Goal: Task Accomplishment & Management: Use online tool/utility

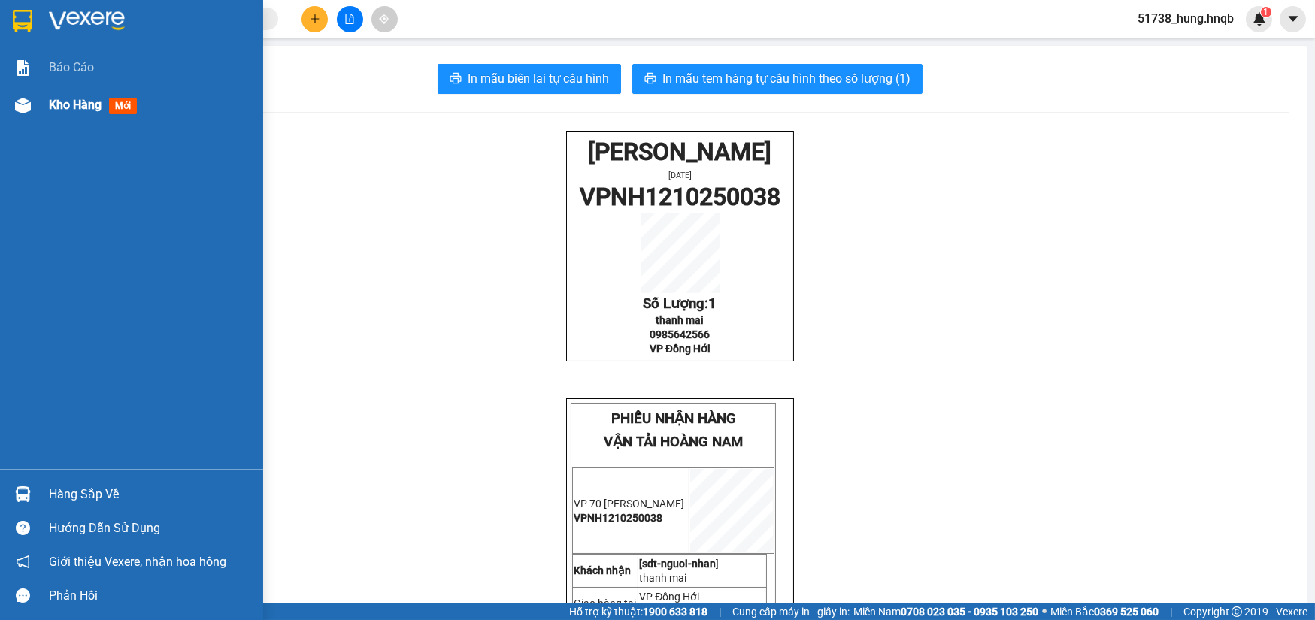
click at [52, 101] on span "Kho hàng" at bounding box center [75, 105] width 53 height 14
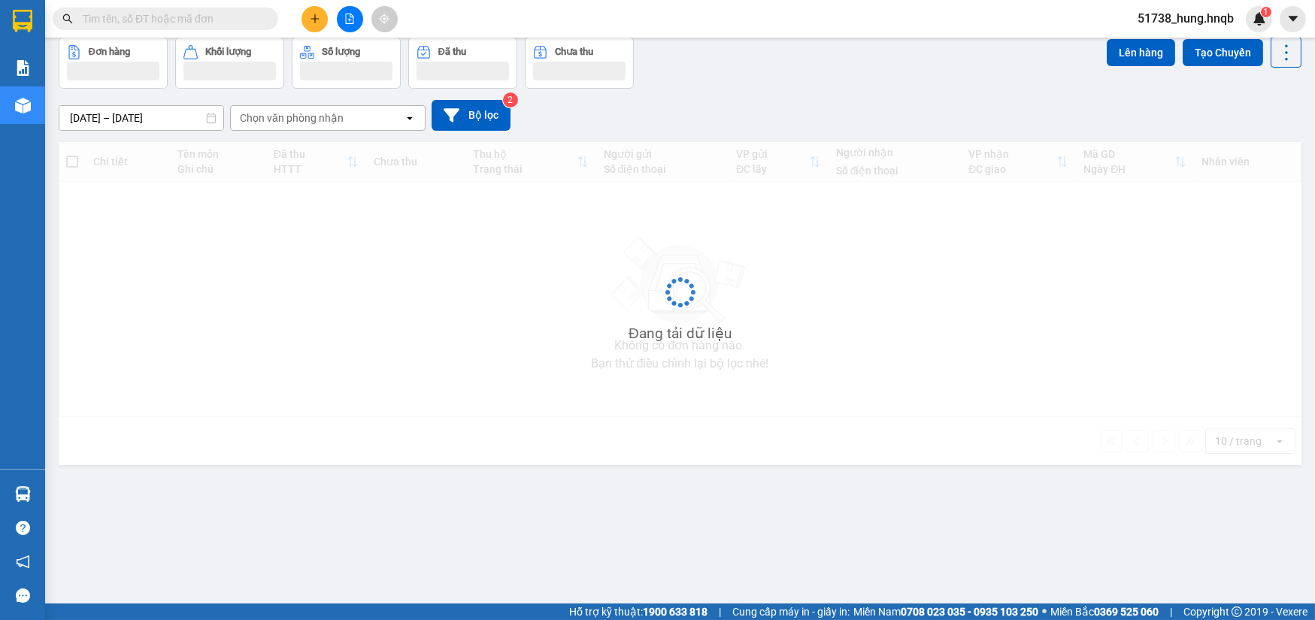
scroll to position [68, 0]
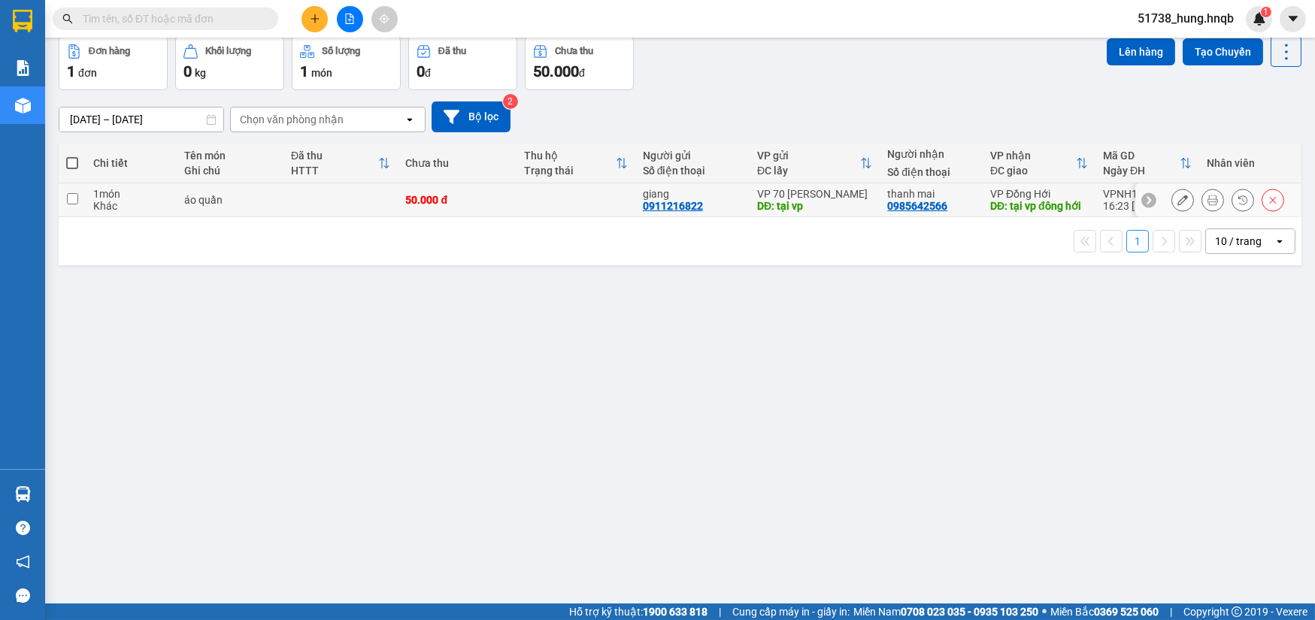
click at [202, 206] on td "áo quần" at bounding box center [230, 200] width 107 height 34
checkbox input "true"
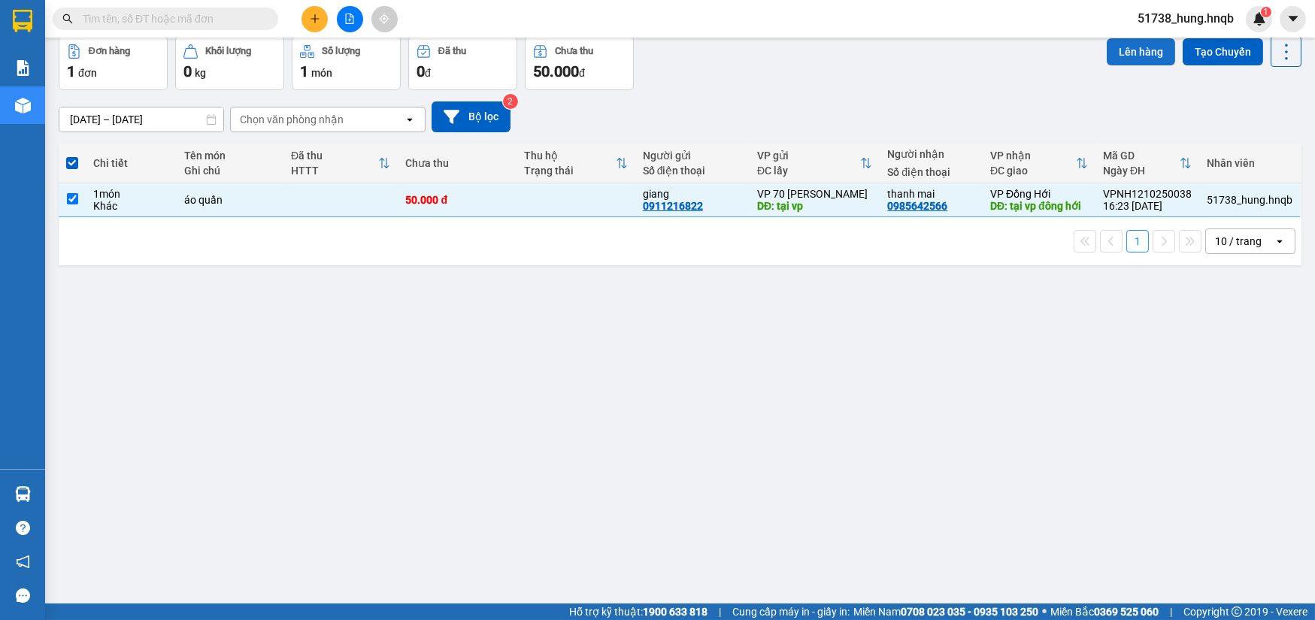
click at [1113, 43] on button "Lên hàng" at bounding box center [1141, 51] width 68 height 27
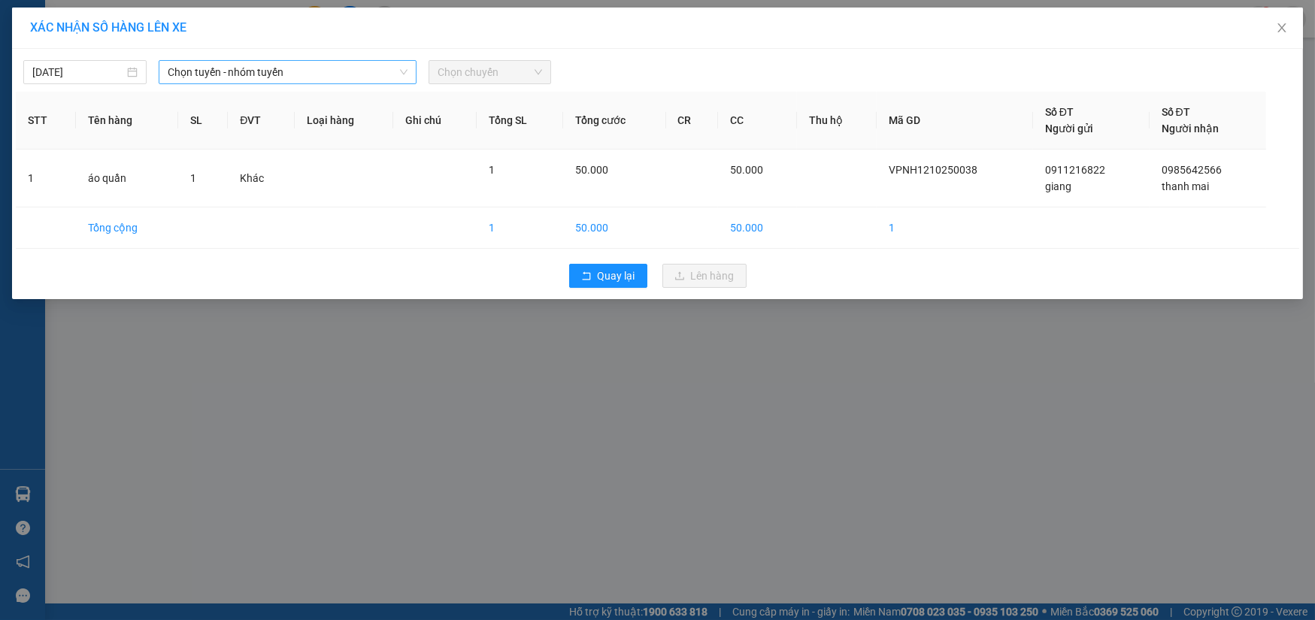
click at [328, 76] on span "Chọn tuyến - nhóm tuyến" at bounding box center [288, 72] width 240 height 23
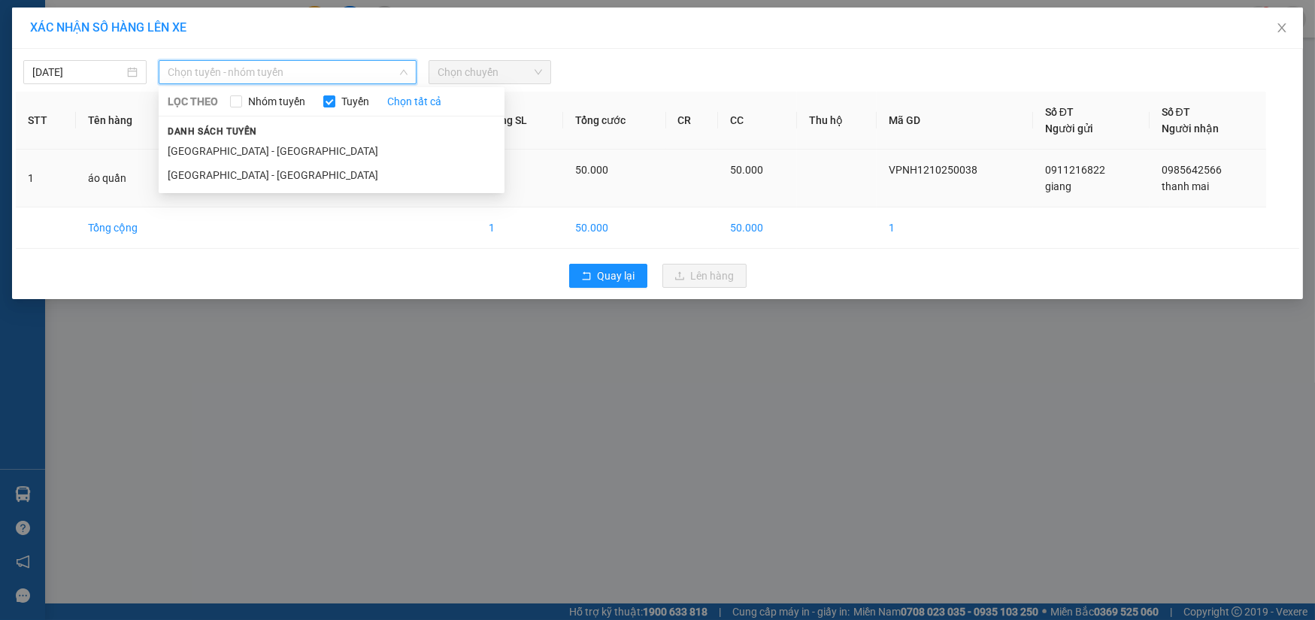
drag, startPoint x: 304, startPoint y: 168, endPoint x: 328, endPoint y: 153, distance: 27.7
click at [304, 169] on li "[GEOGRAPHIC_DATA] - [GEOGRAPHIC_DATA]" at bounding box center [332, 175] width 346 height 24
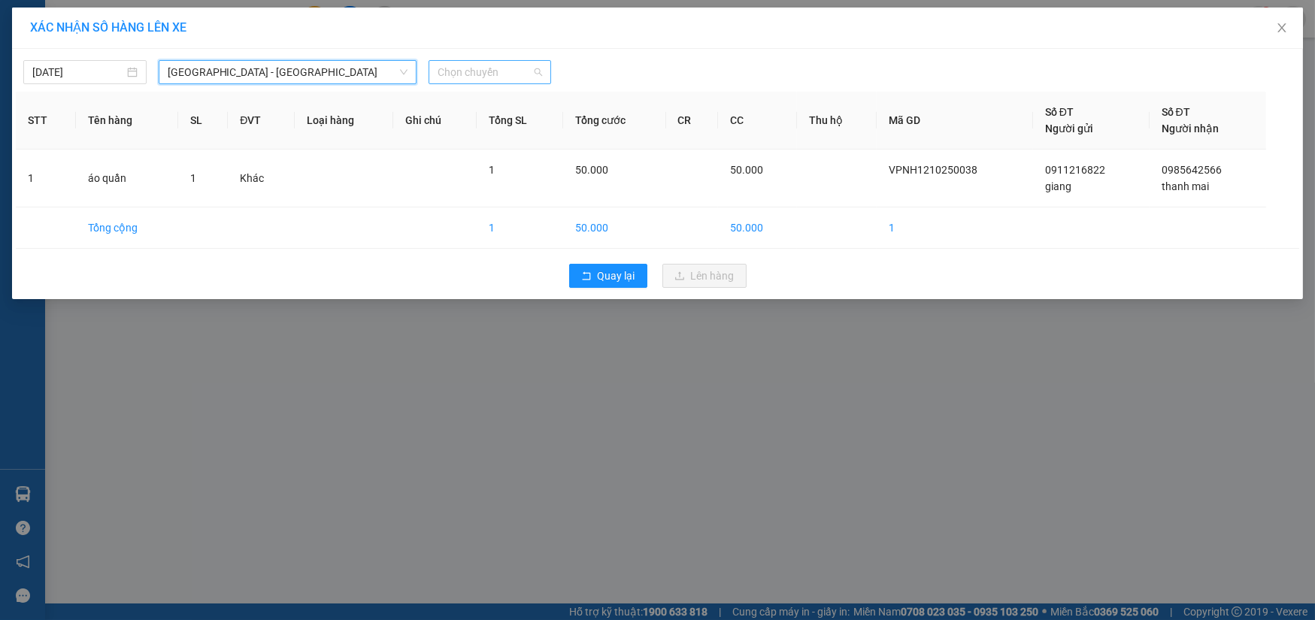
click at [495, 72] on span "Chọn chuyến" at bounding box center [490, 72] width 105 height 23
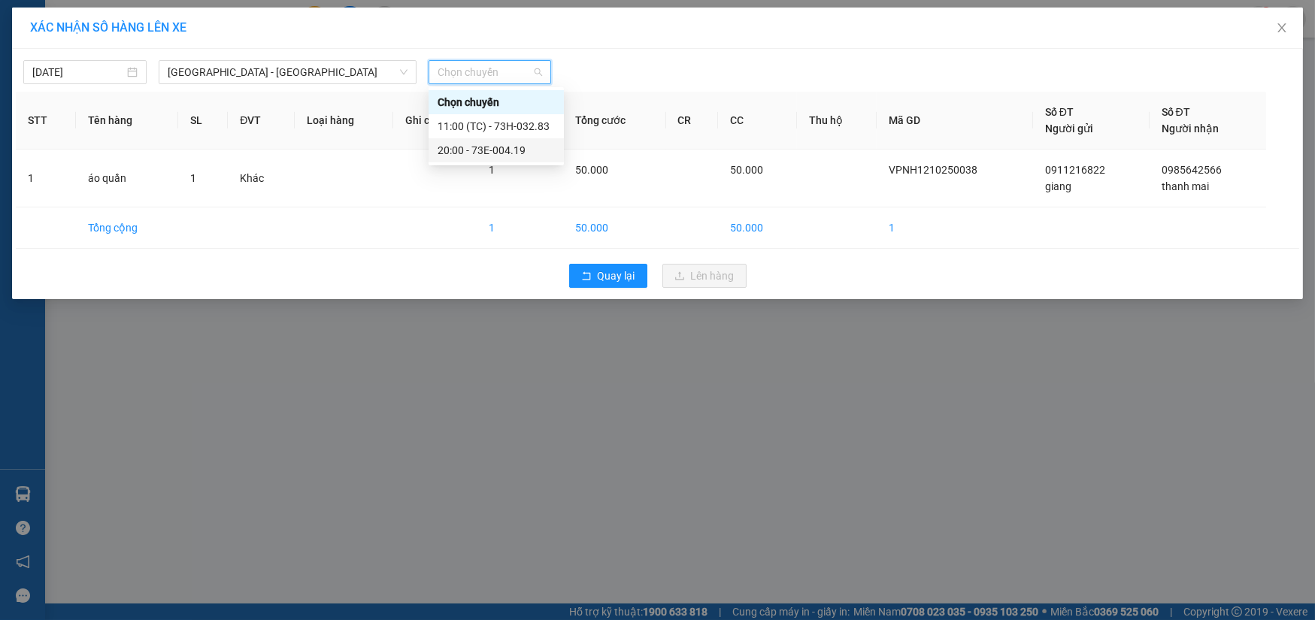
click at [512, 154] on div "20:00 - 73E-004.19" at bounding box center [496, 150] width 117 height 17
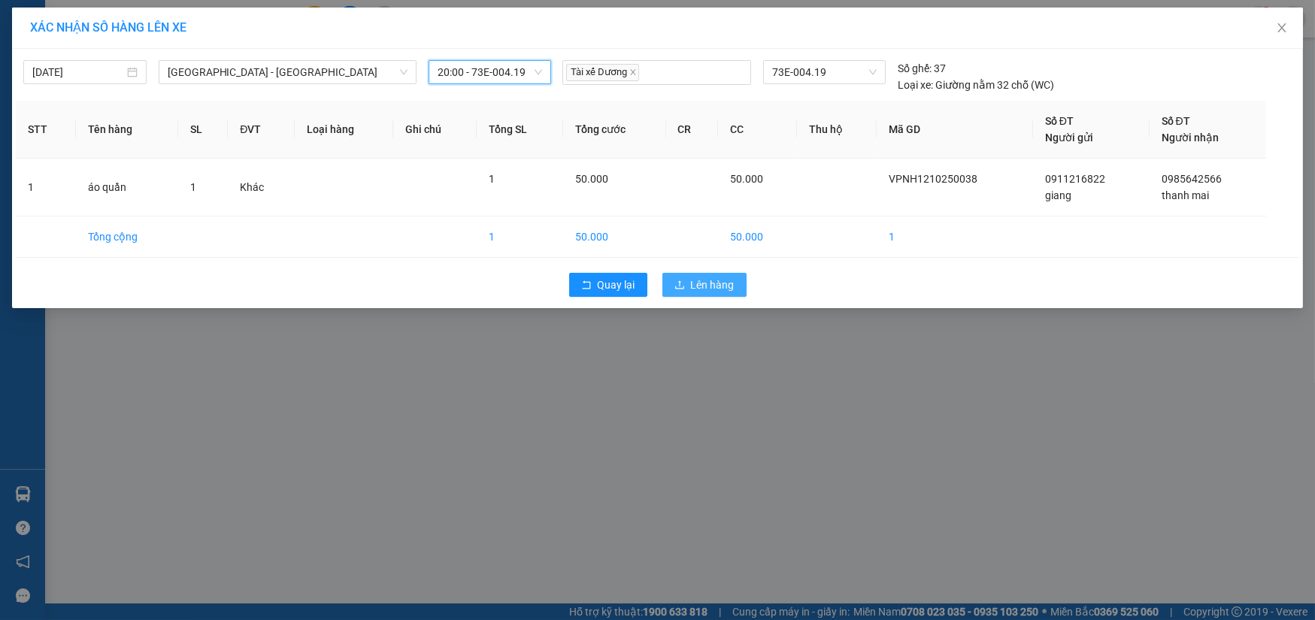
click at [707, 286] on span "Lên hàng" at bounding box center [713, 285] width 44 height 17
